Goal: Transaction & Acquisition: Purchase product/service

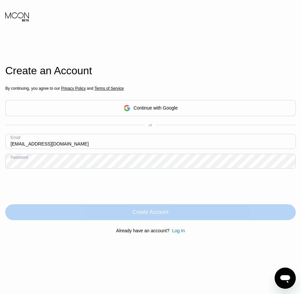
click at [142, 215] on div "Create Account" at bounding box center [150, 212] width 36 height 7
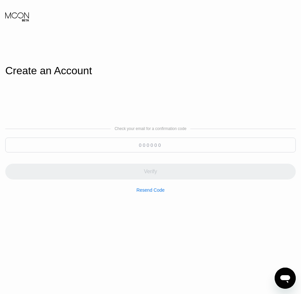
paste input "235261"
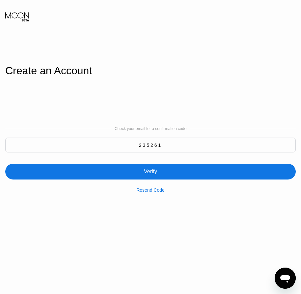
type input "235261"
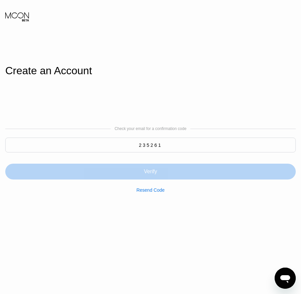
click at [148, 172] on div "Verify" at bounding box center [150, 171] width 13 height 7
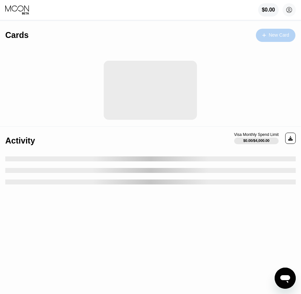
click at [264, 37] on icon at bounding box center [264, 35] width 4 height 4
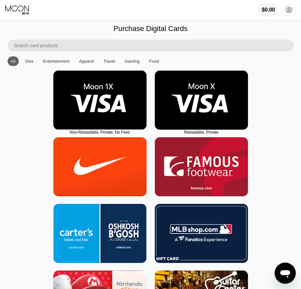
click at [208, 123] on img at bounding box center [201, 100] width 93 height 59
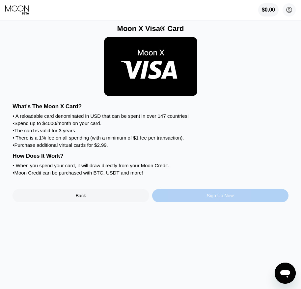
click at [223, 202] on div "Sign Up Now" at bounding box center [220, 195] width 136 height 13
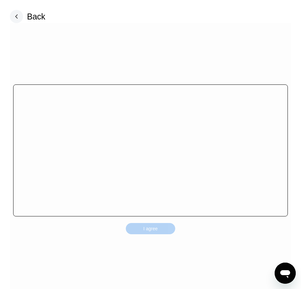
click at [168, 233] on div "I agree" at bounding box center [150, 228] width 49 height 11
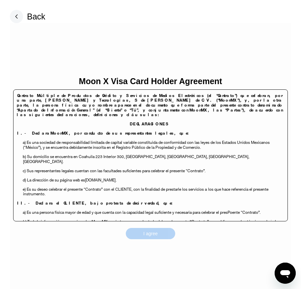
click at [163, 234] on div "I agree" at bounding box center [150, 233] width 49 height 11
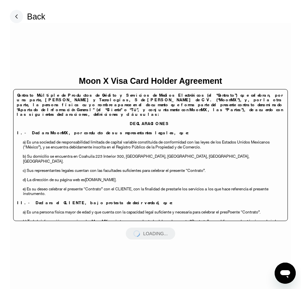
click at [163, 234] on div "LOADING..." at bounding box center [150, 233] width 49 height 12
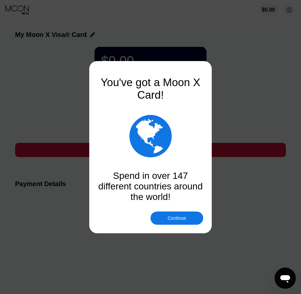
click at [179, 218] on div "Continue" at bounding box center [177, 217] width 18 height 5
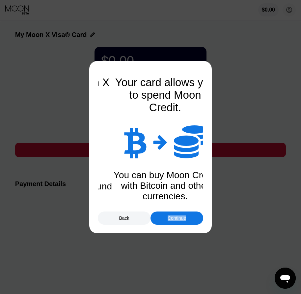
click at [179, 218] on div "Continue" at bounding box center [177, 217] width 18 height 5
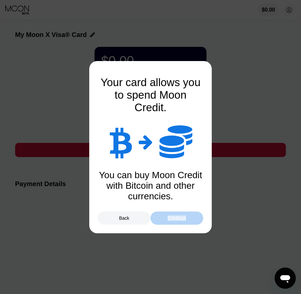
click at [179, 218] on div "Continue" at bounding box center [177, 217] width 18 height 5
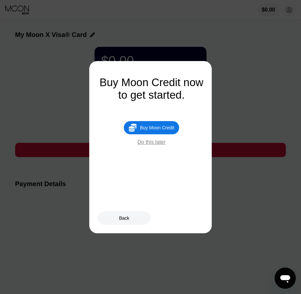
click at [161, 130] on div "Buy Moon Credit" at bounding box center [157, 127] width 34 height 5
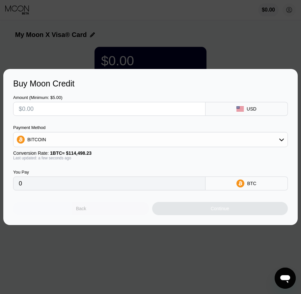
click at [101, 211] on div "Back" at bounding box center [81, 208] width 136 height 13
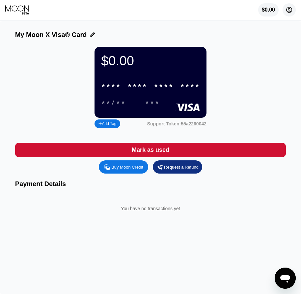
click at [285, 12] on circle at bounding box center [289, 9] width 13 height 13
